Goal: Transaction & Acquisition: Purchase product/service

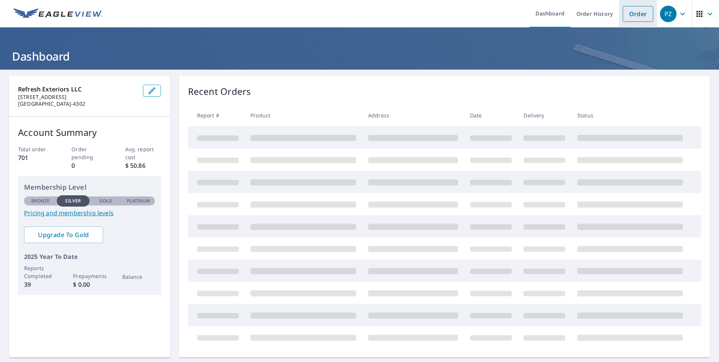
click at [628, 20] on link "Order" at bounding box center [637, 14] width 30 height 16
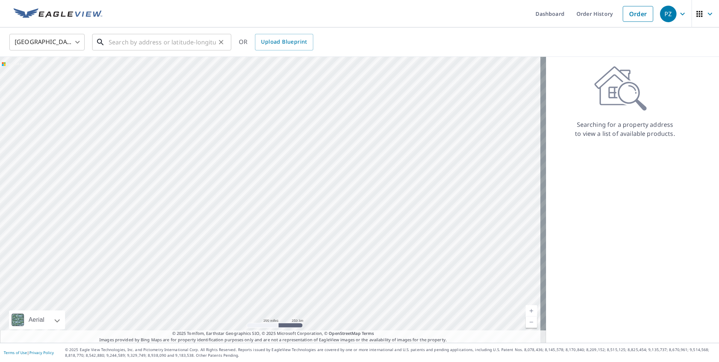
click at [167, 38] on input "text" at bounding box center [162, 42] width 107 height 21
paste input "[STREET_ADDRESS]"
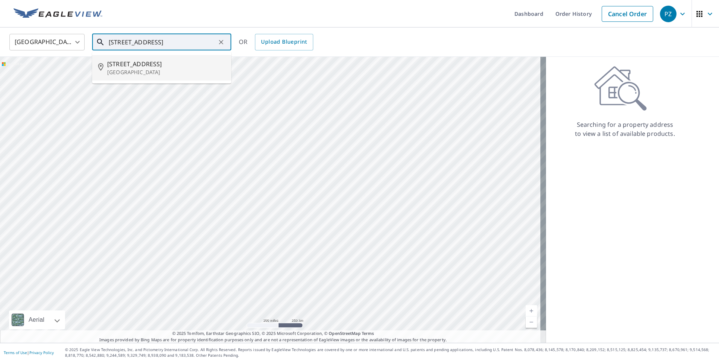
click at [163, 61] on span "[STREET_ADDRESS]" at bounding box center [166, 63] width 118 height 9
type input "[STREET_ADDRESS]"
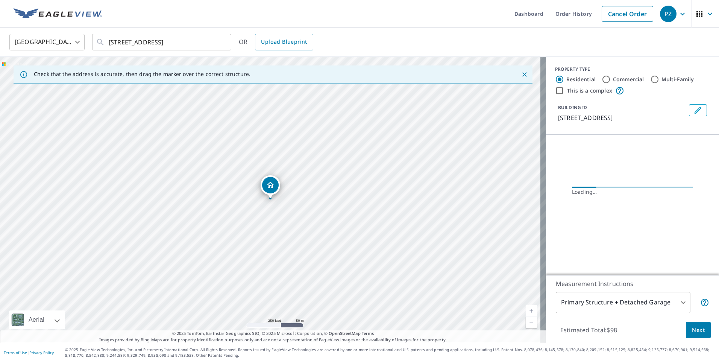
click at [613, 80] on label "Commercial" at bounding box center [628, 80] width 31 height 8
click at [610, 80] on input "Commercial" at bounding box center [605, 79] width 9 height 9
radio input "true"
type input "4"
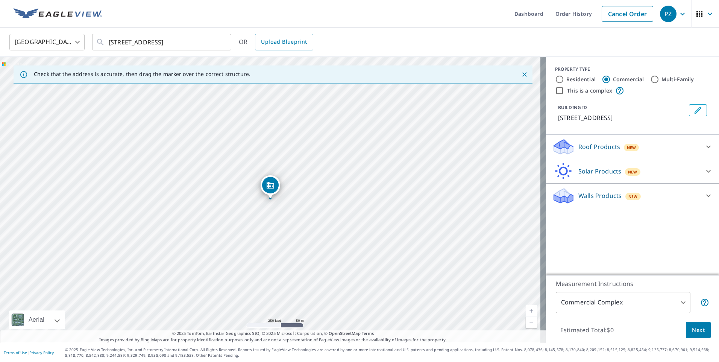
click at [693, 148] on div "Roof Products New" at bounding box center [625, 147] width 147 height 18
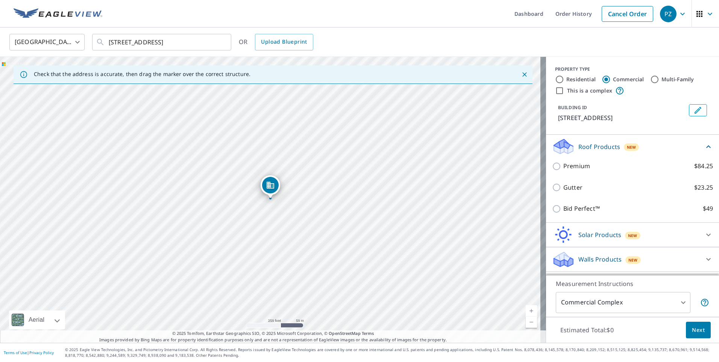
click at [637, 260] on div "Walls Products New" at bounding box center [625, 259] width 147 height 18
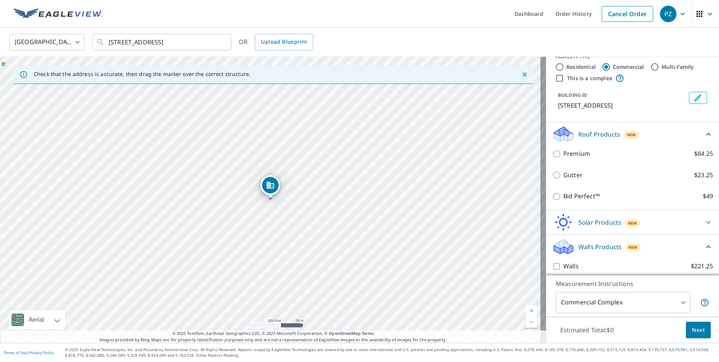
scroll to position [18, 0]
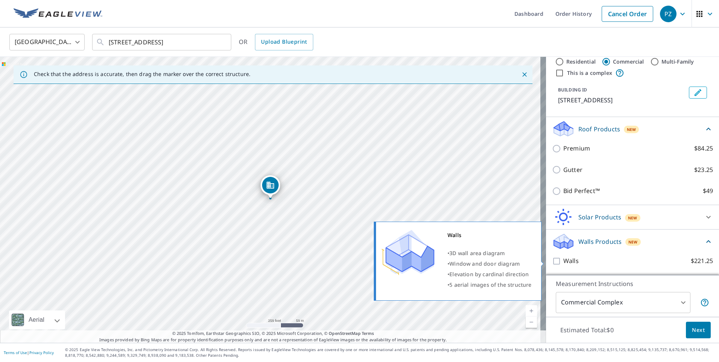
click at [575, 261] on label "Walls $221.25" at bounding box center [638, 260] width 150 height 9
click at [563, 261] on input "Walls $221.25" at bounding box center [557, 260] width 11 height 9
checkbox input "true"
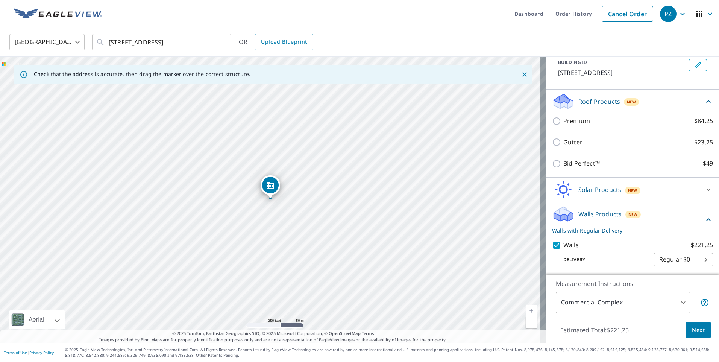
scroll to position [46, 0]
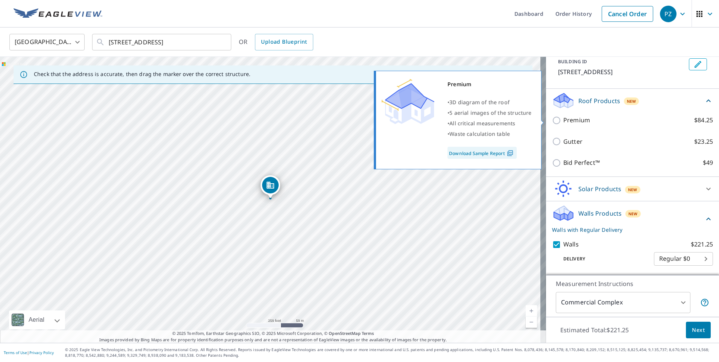
click at [565, 121] on p "Premium" at bounding box center [576, 119] width 27 height 9
click at [563, 121] on input "Premium $84.25" at bounding box center [557, 120] width 11 height 9
checkbox input "true"
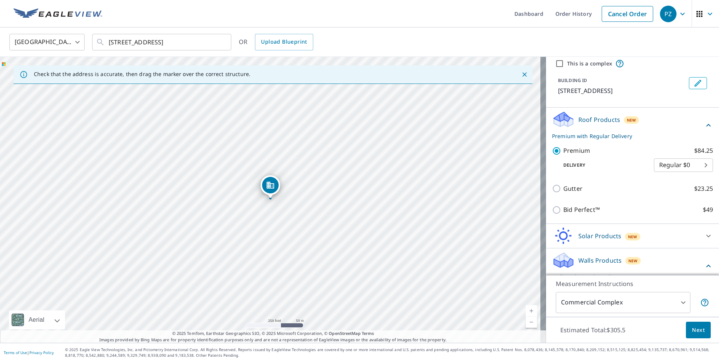
scroll to position [0, 0]
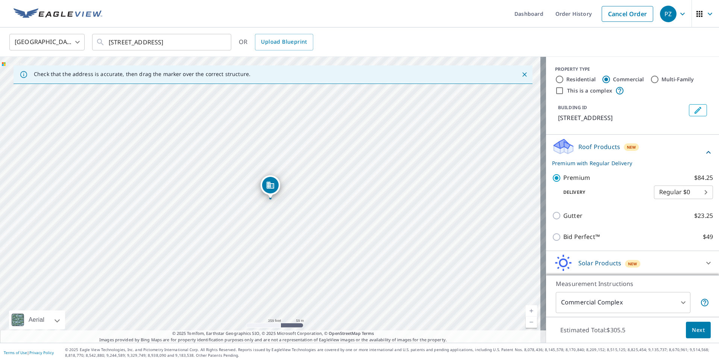
click at [570, 80] on label "Residential" at bounding box center [580, 80] width 29 height 8
click at [564, 80] on input "Residential" at bounding box center [559, 79] width 9 height 9
radio input "true"
type input "1"
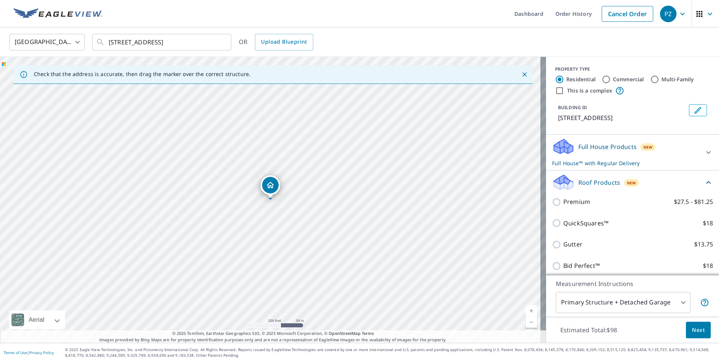
click at [672, 156] on div "Full House Products New Full House™ with Regular Delivery" at bounding box center [625, 152] width 147 height 29
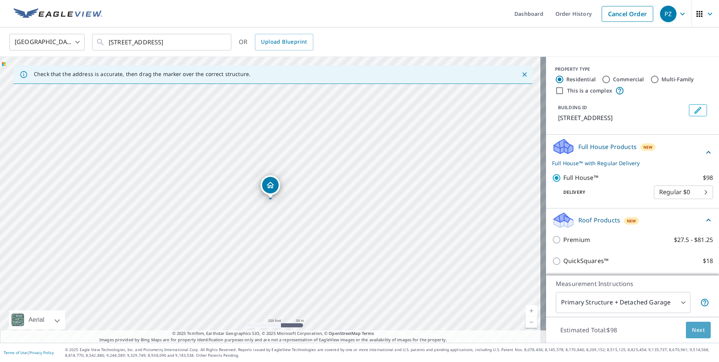
click at [695, 333] on span "Next" at bounding box center [698, 329] width 13 height 9
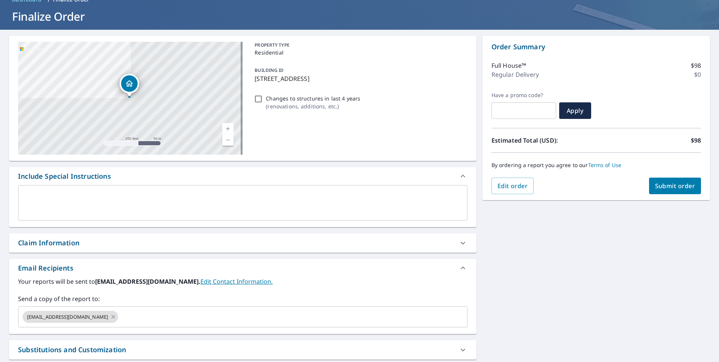
scroll to position [112, 0]
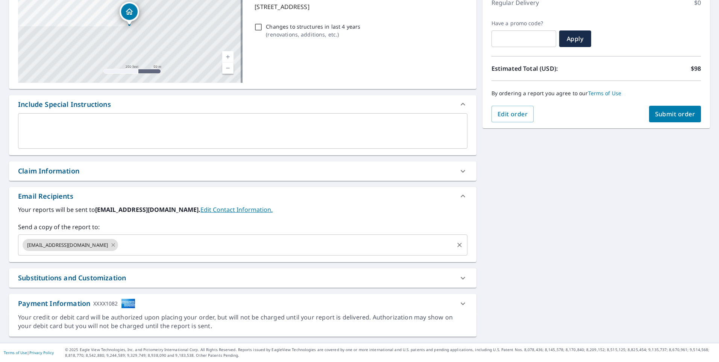
click at [110, 243] on icon at bounding box center [113, 245] width 6 height 8
click at [77, 243] on input "text" at bounding box center [236, 245] width 431 height 14
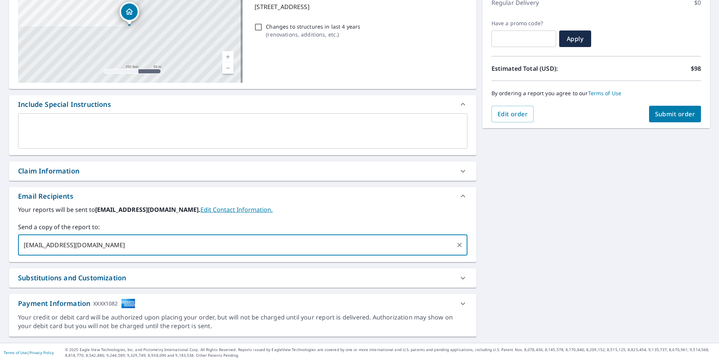
type input "[EMAIL_ADDRESS][DOMAIN_NAME]"
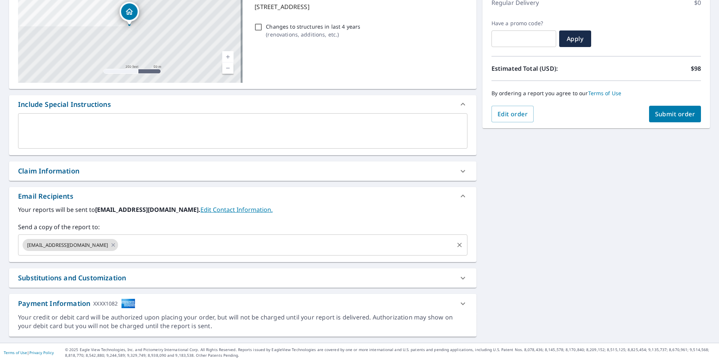
click at [536, 255] on div "[STREET_ADDRESS] A standard road map Aerial A detailed look from above Labels L…" at bounding box center [359, 150] width 719 height 384
drag, startPoint x: 673, startPoint y: 123, endPoint x: 672, endPoint y: 118, distance: 5.3
click at [673, 122] on div "Order Summary Full House™ $98 Regular Delivery $0 Have a promo code? ​ Apply Es…" at bounding box center [595, 46] width 227 height 164
click at [672, 117] on span "Submit order" at bounding box center [675, 114] width 40 height 8
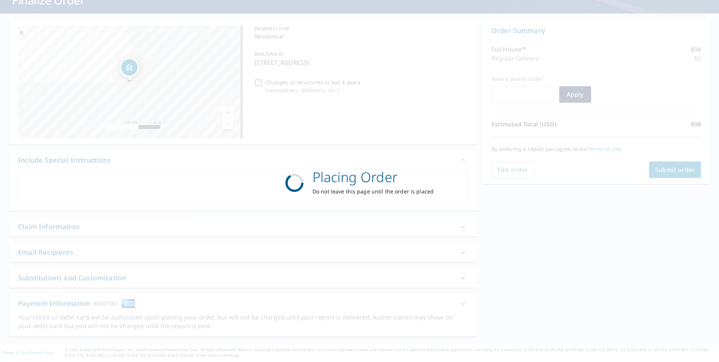
scroll to position [56, 0]
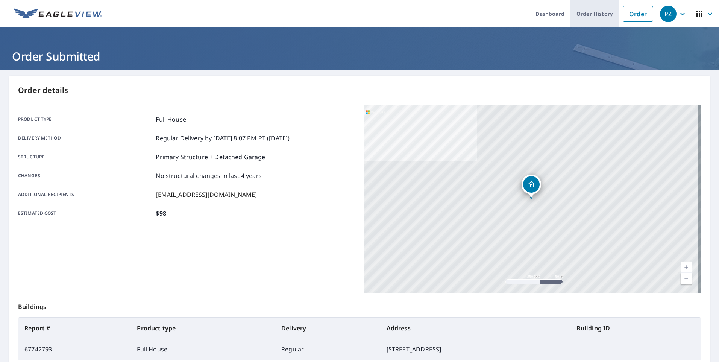
click at [582, 19] on link "Order History" at bounding box center [594, 13] width 48 height 27
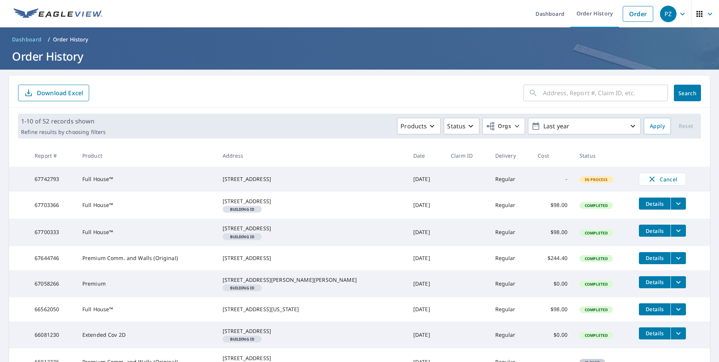
scroll to position [38, 0]
